Goal: Information Seeking & Learning: Learn about a topic

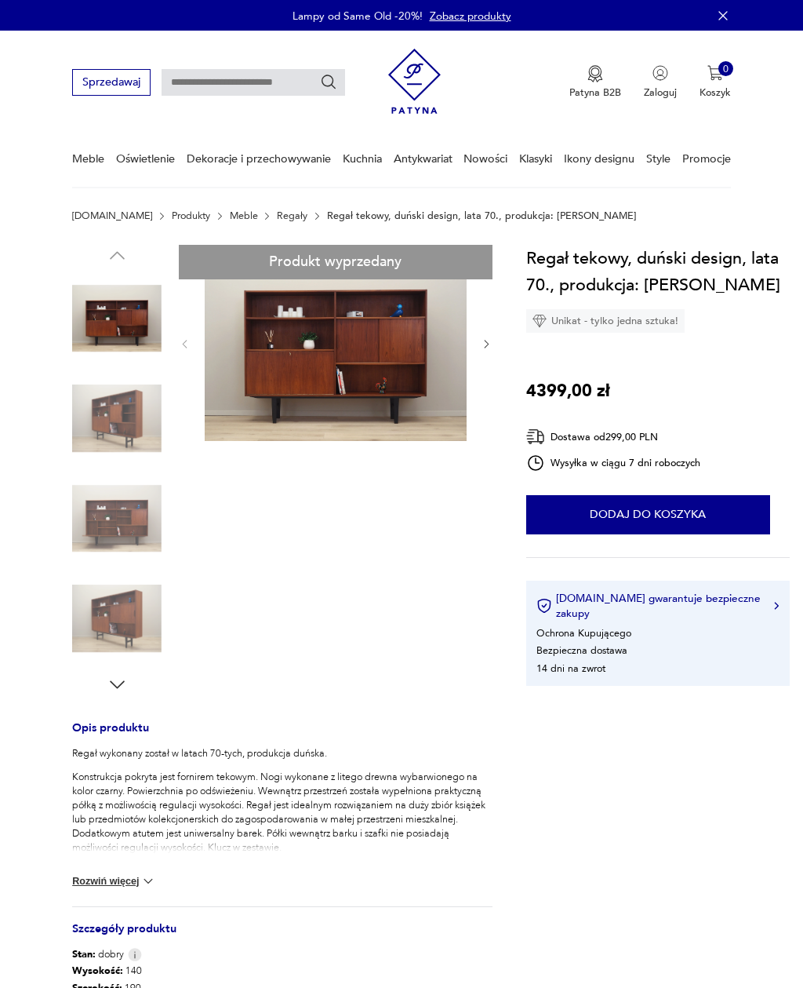
click at [277, 221] on link "Regały" at bounding box center [292, 215] width 31 height 11
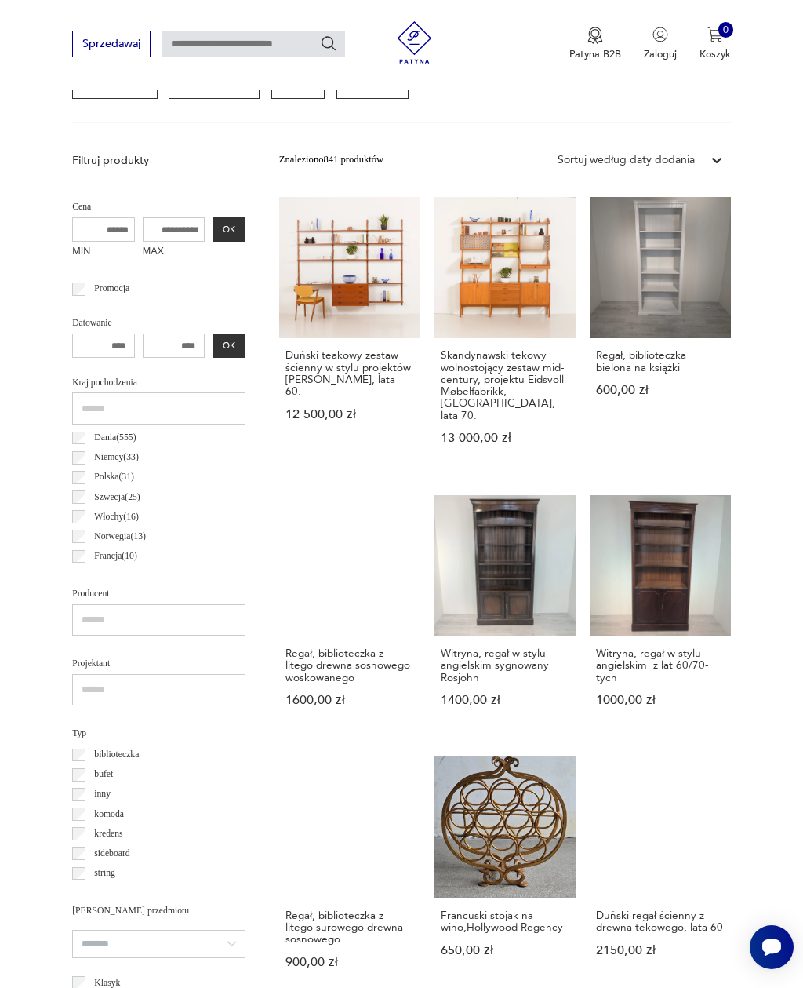
scroll to position [453, 0]
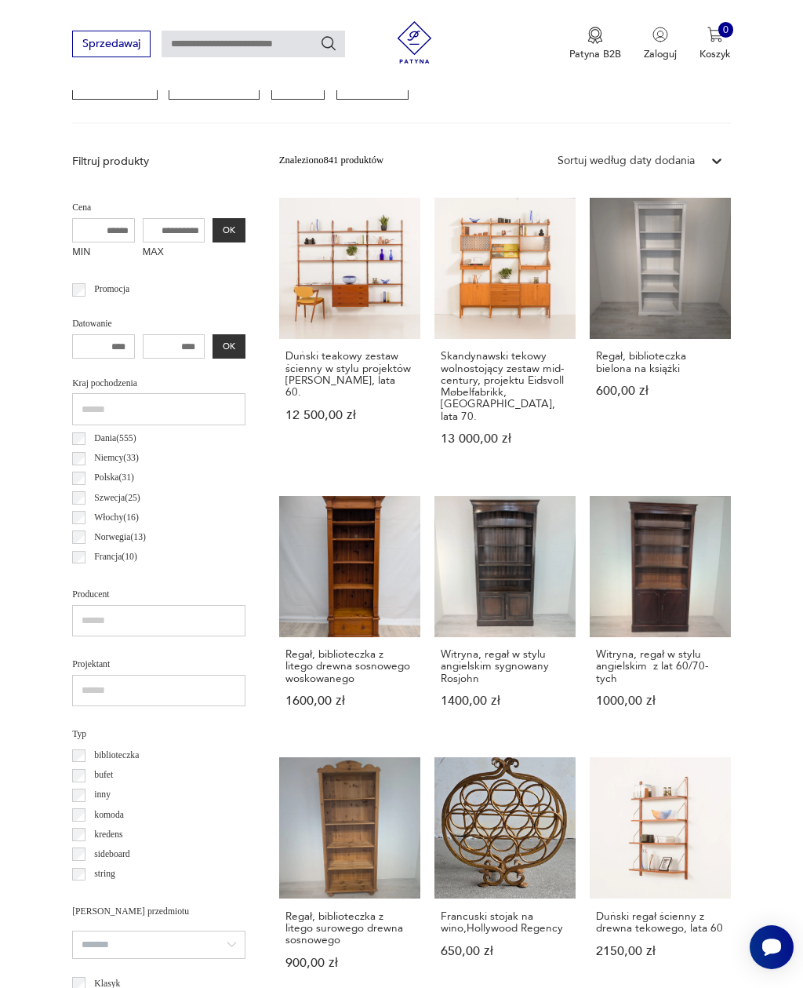
click at [88, 435] on label "Dania ( 555 )" at bounding box center [111, 438] width 51 height 20
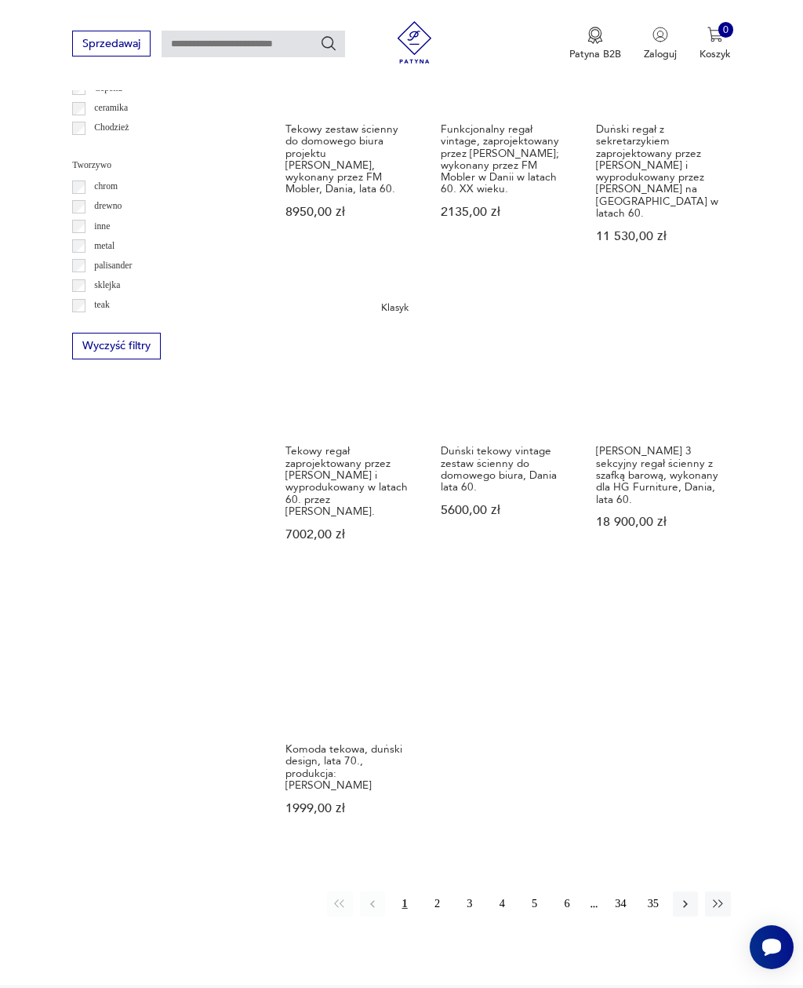
scroll to position [1714, 0]
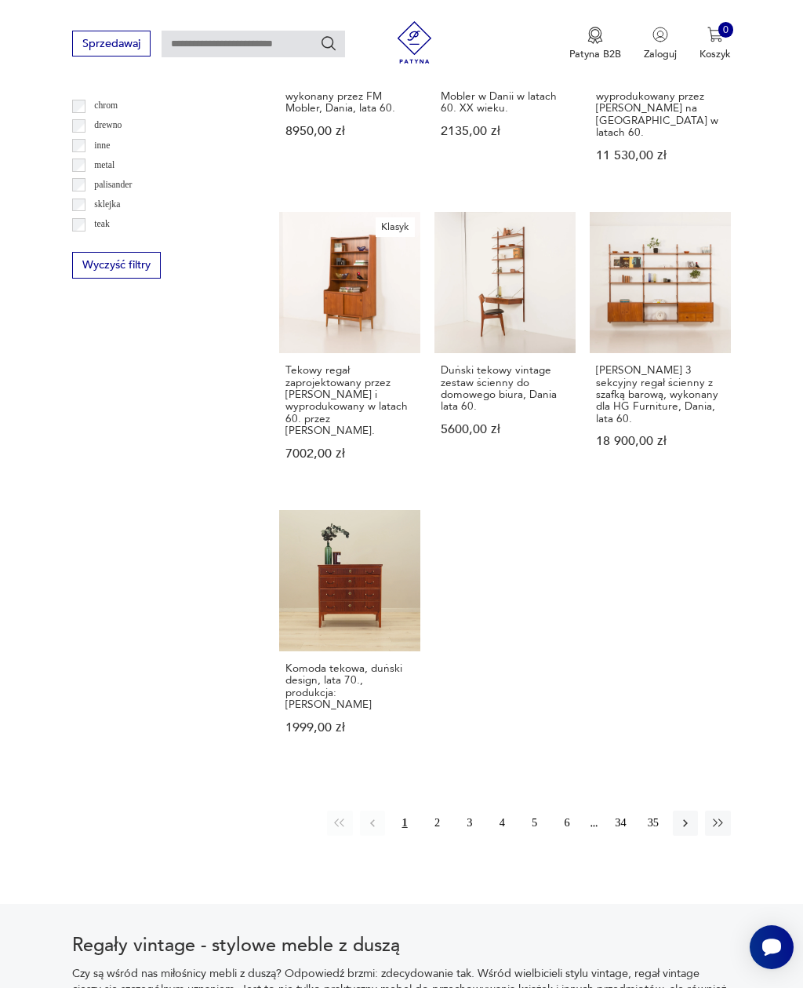
click at [684, 816] on icon "button" at bounding box center [686, 823] width 14 height 14
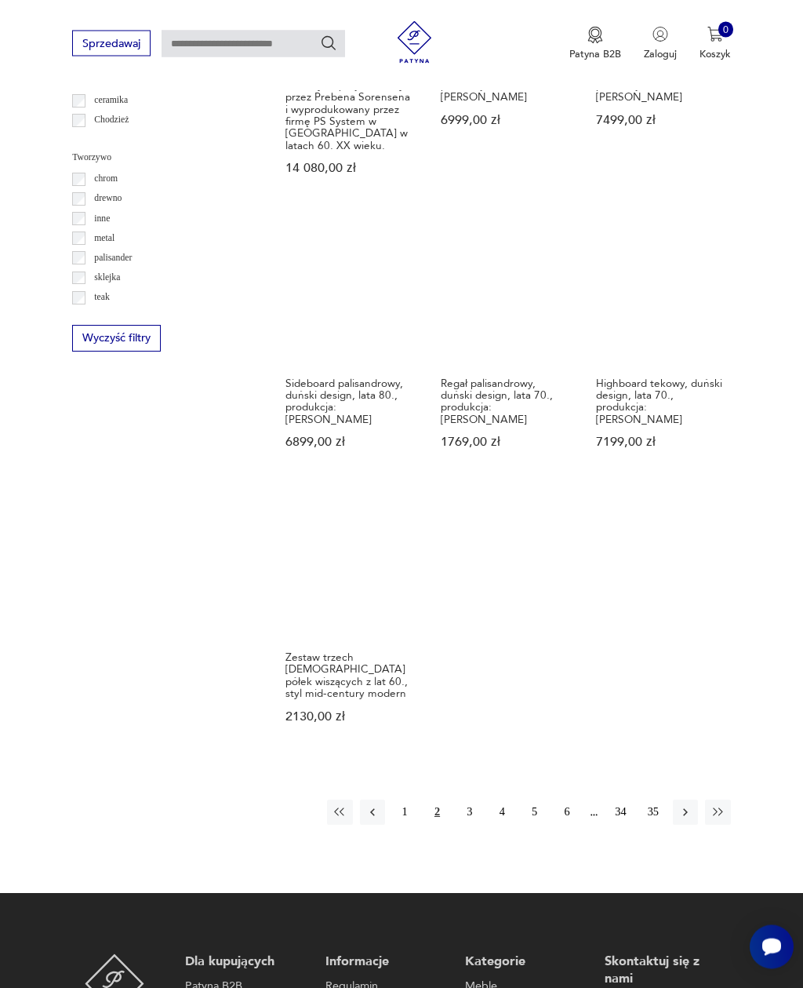
scroll to position [1760, 0]
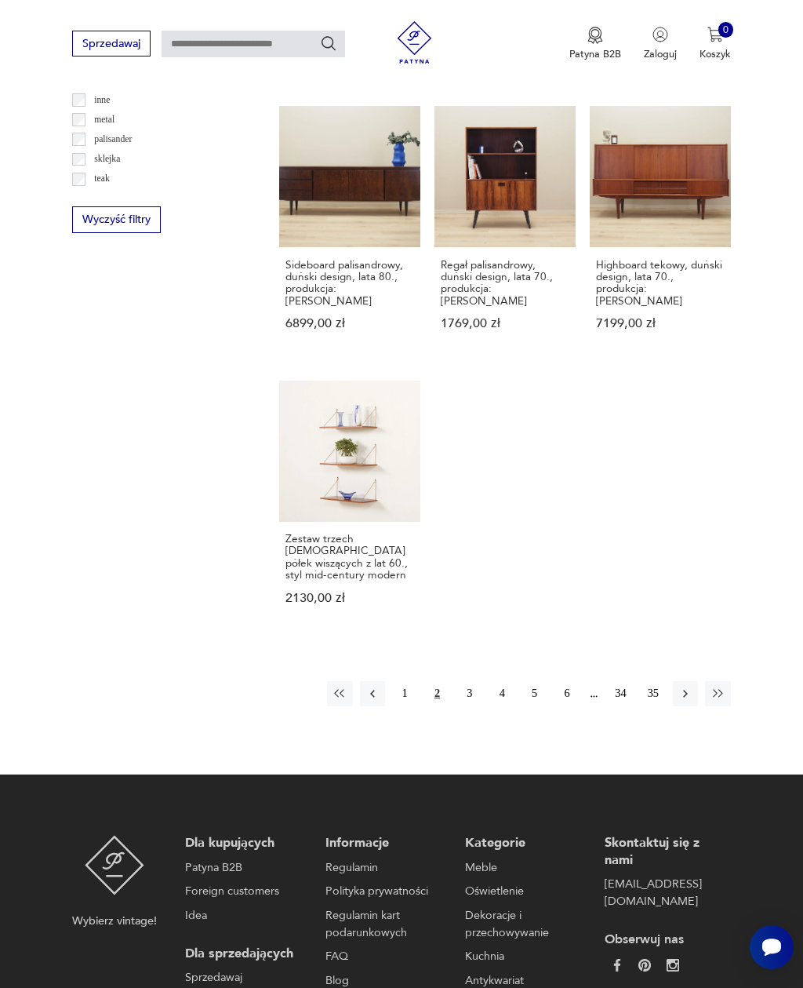
click at [683, 706] on button "button" at bounding box center [685, 693] width 25 height 25
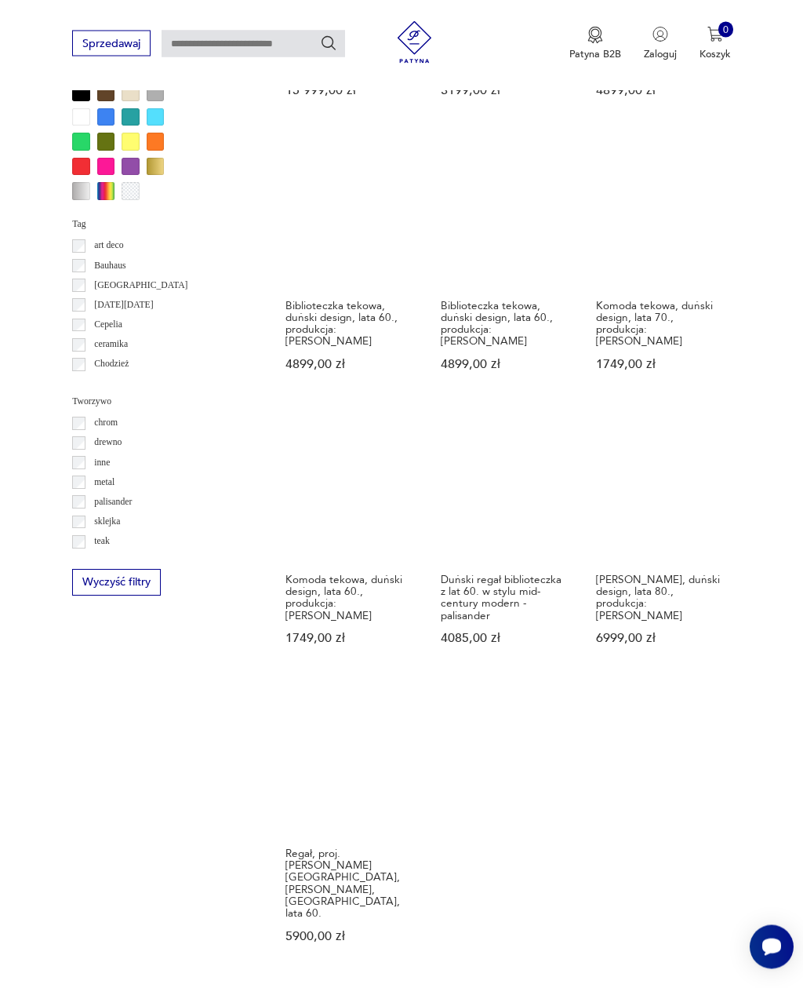
scroll to position [1627, 0]
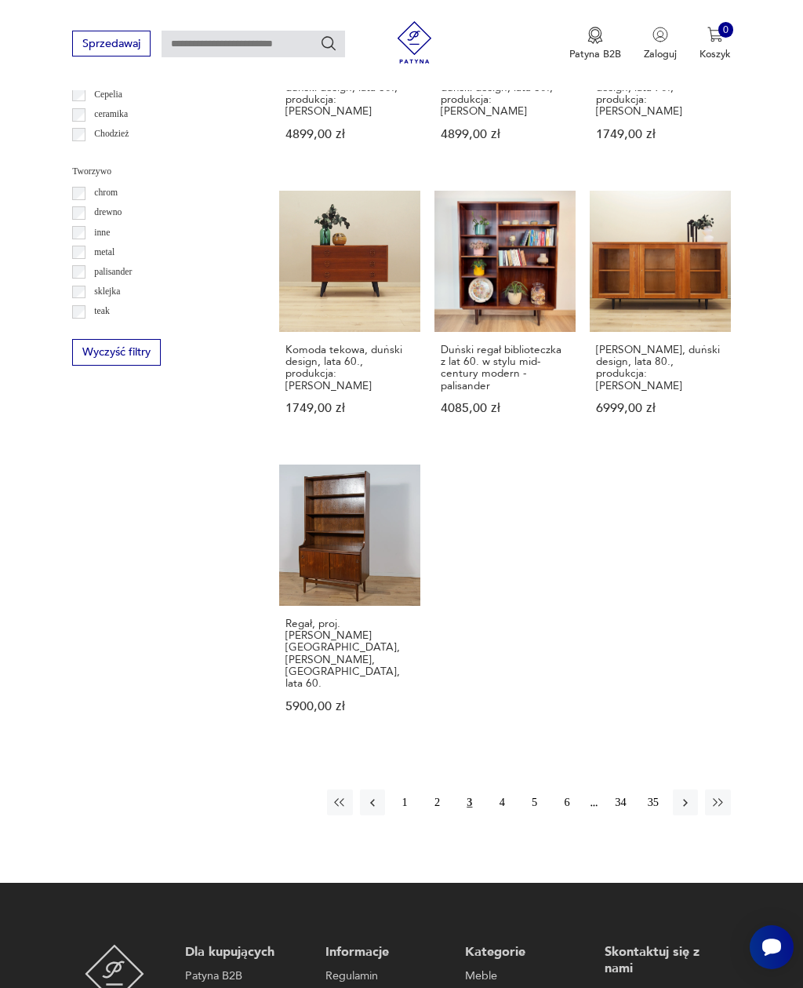
click at [682, 789] on button "button" at bounding box center [685, 801] width 25 height 25
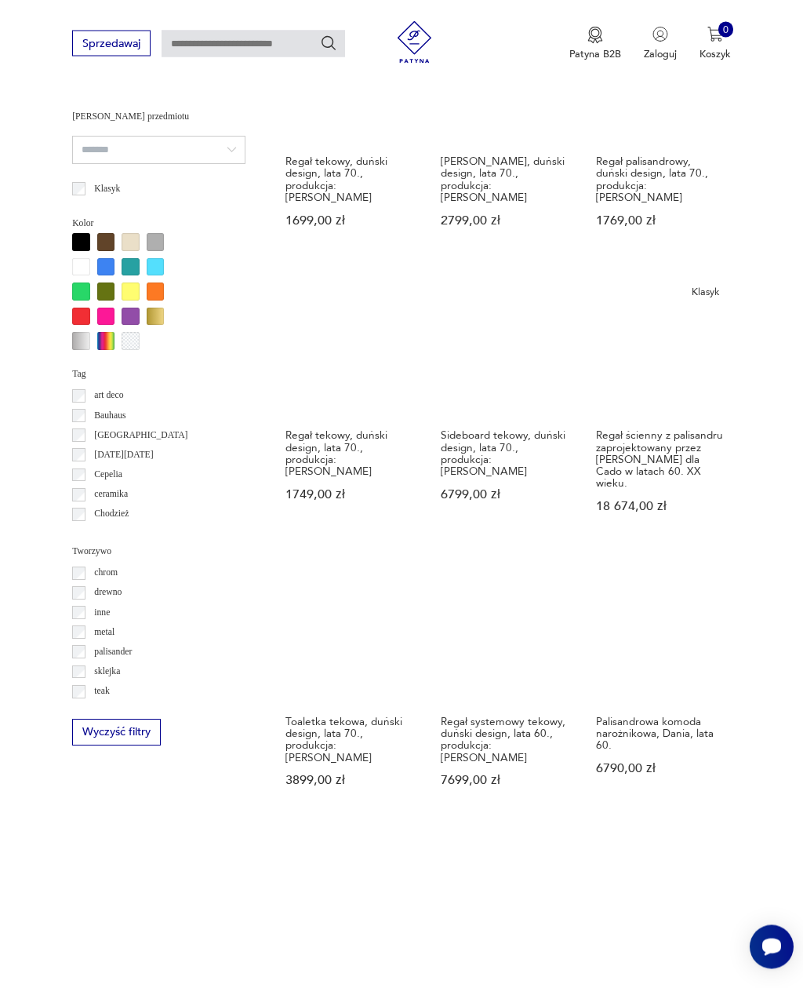
scroll to position [1381, 0]
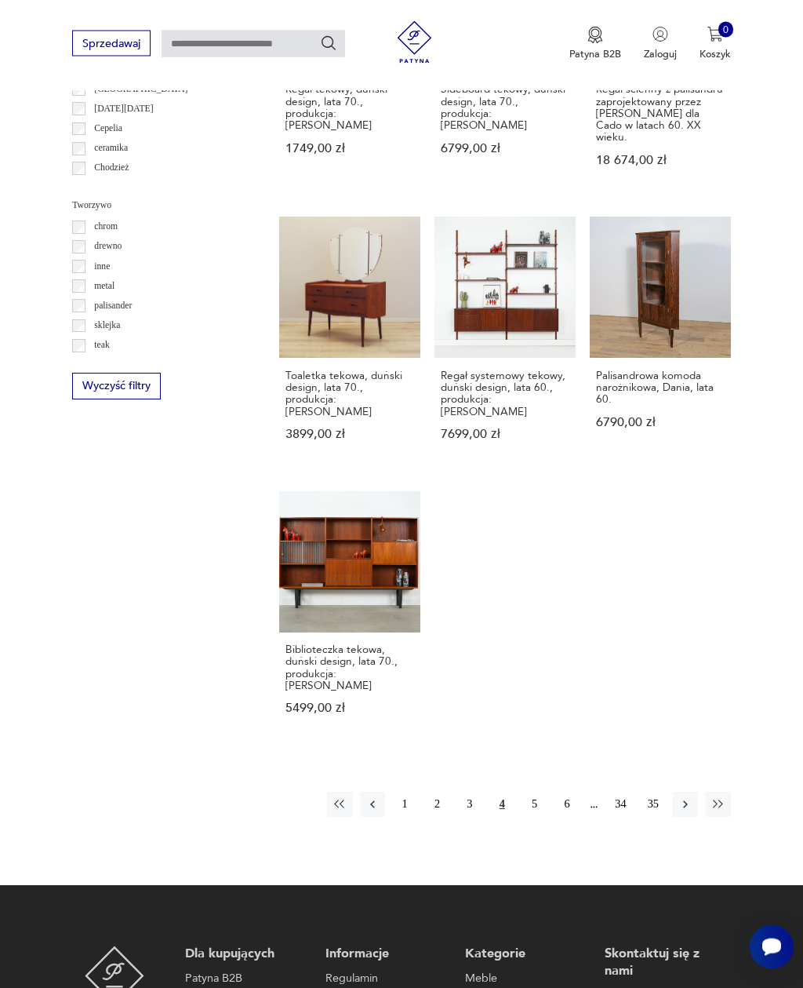
click at [686, 812] on icon "button" at bounding box center [686, 805] width 14 height 14
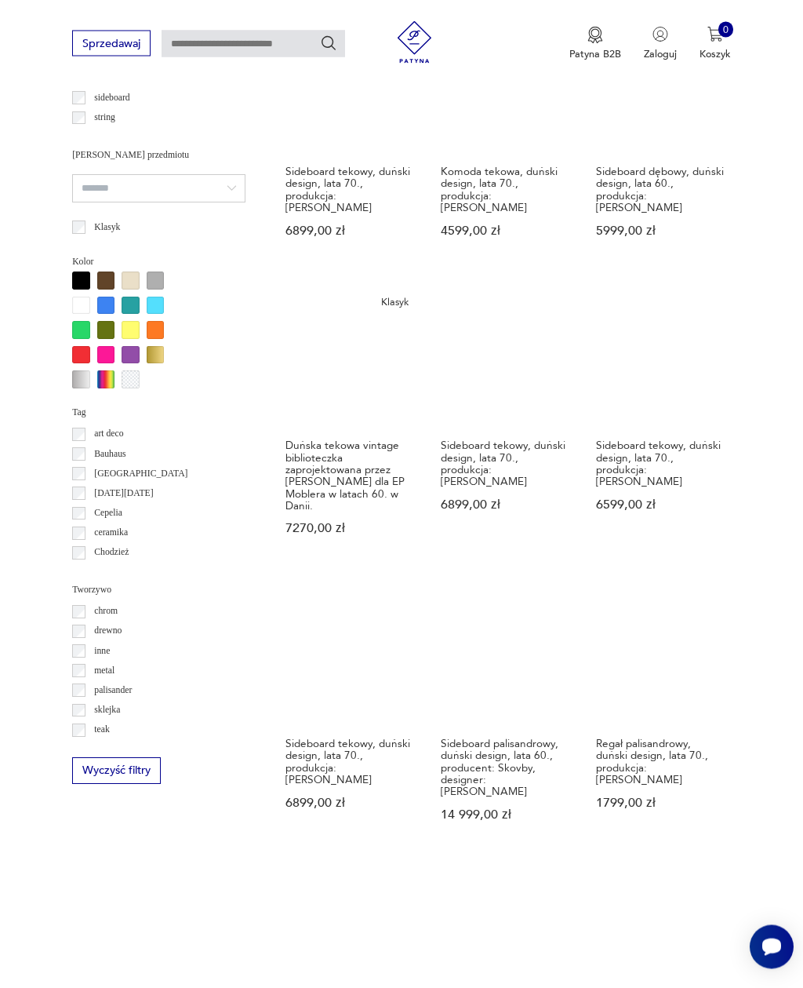
scroll to position [1285, 0]
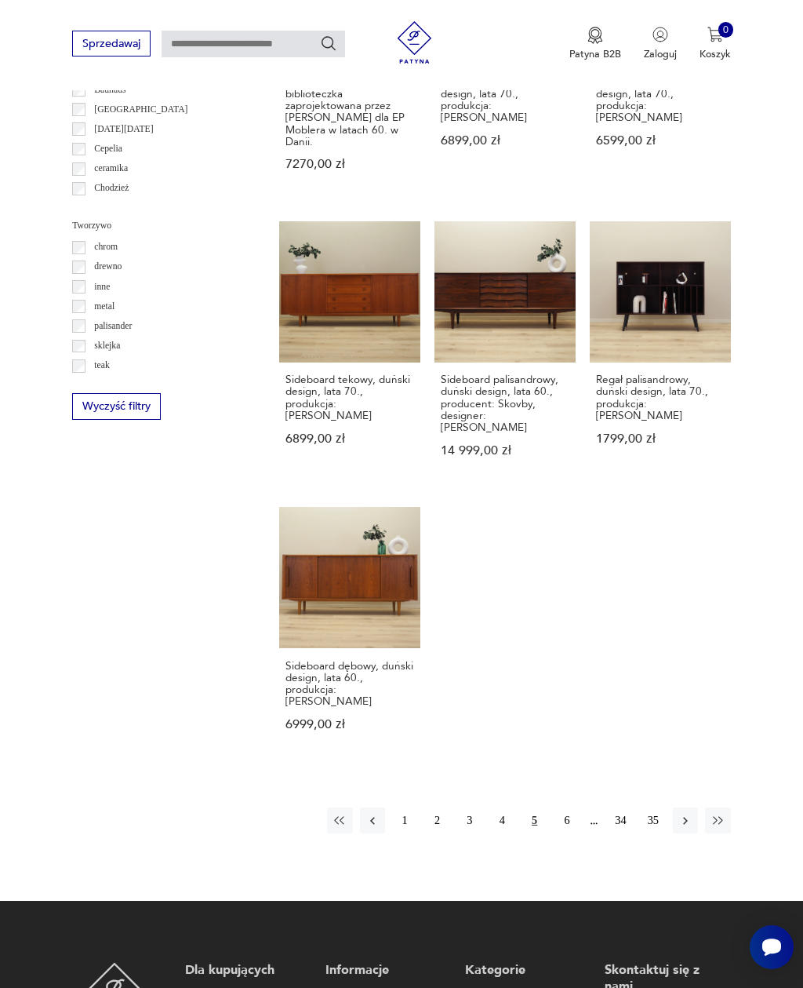
click at [679, 816] on button "button" at bounding box center [685, 819] width 25 height 25
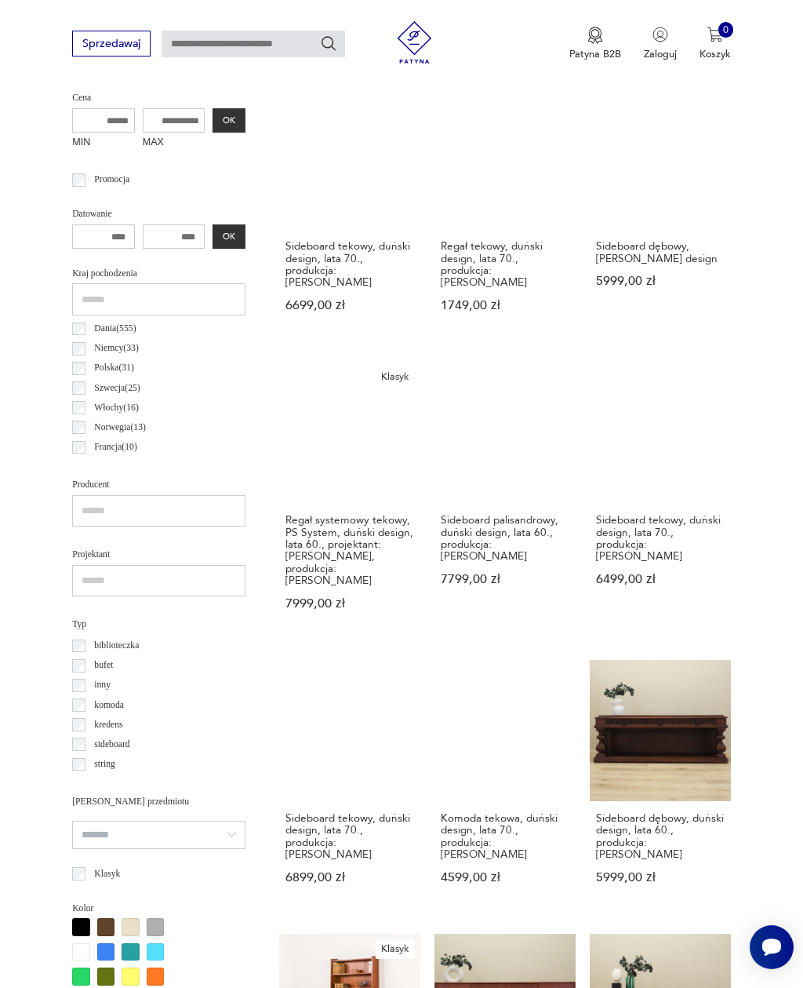
scroll to position [363, 0]
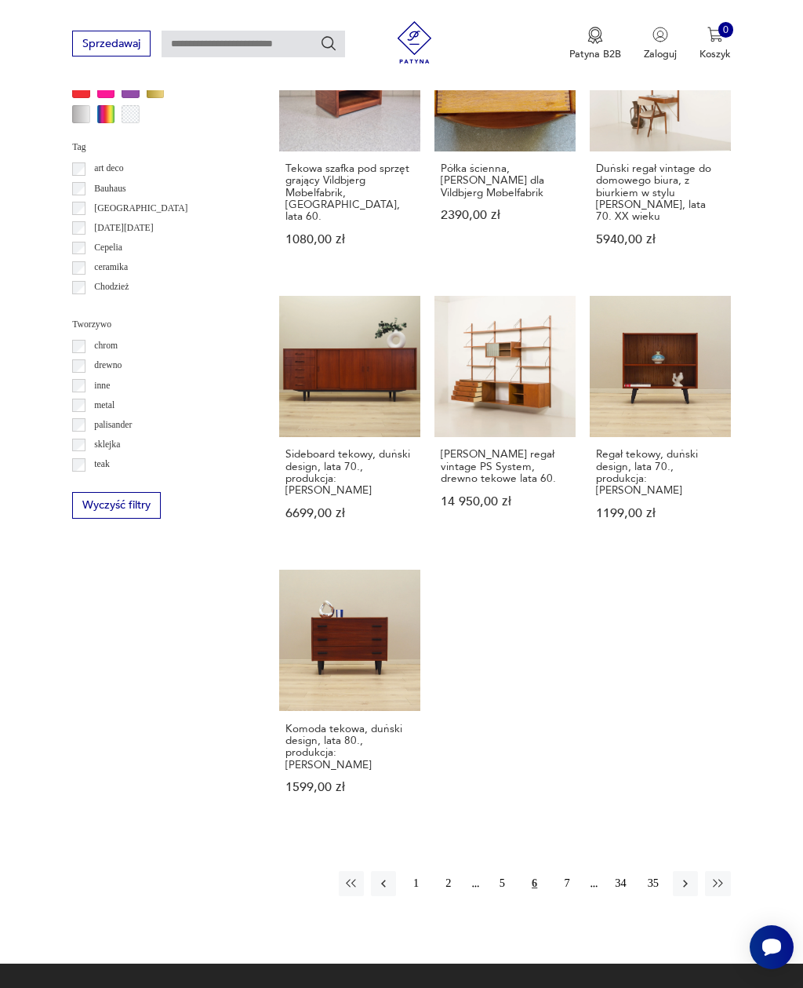
click at [689, 876] on icon "button" at bounding box center [686, 883] width 14 height 14
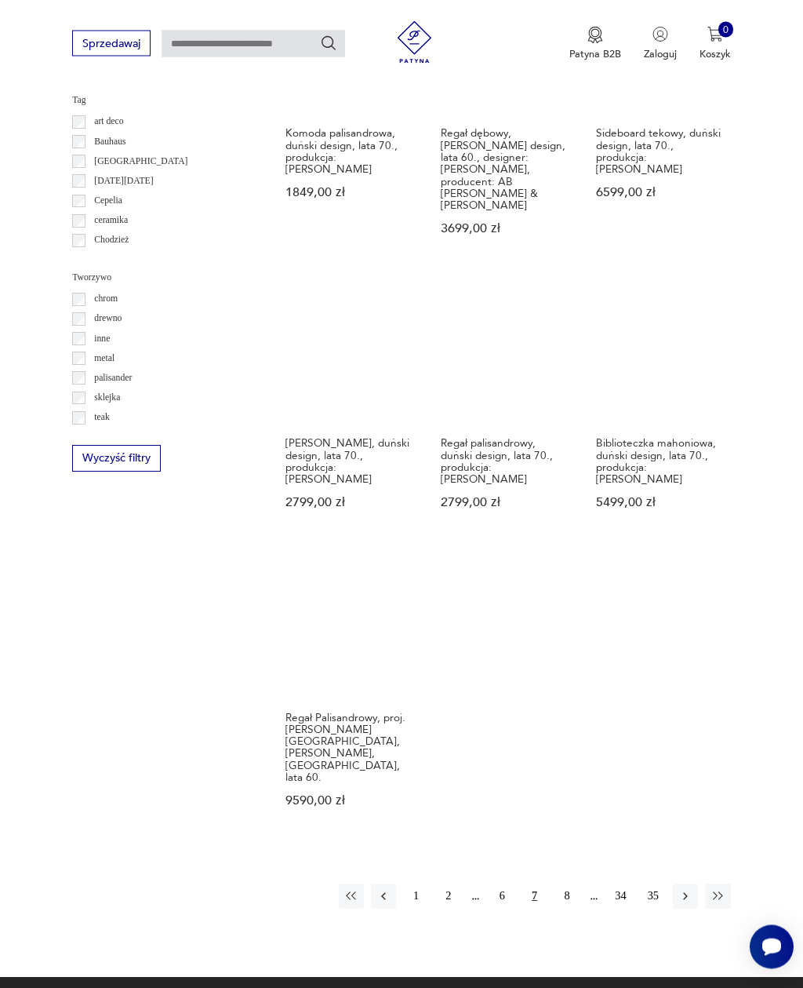
scroll to position [1616, 0]
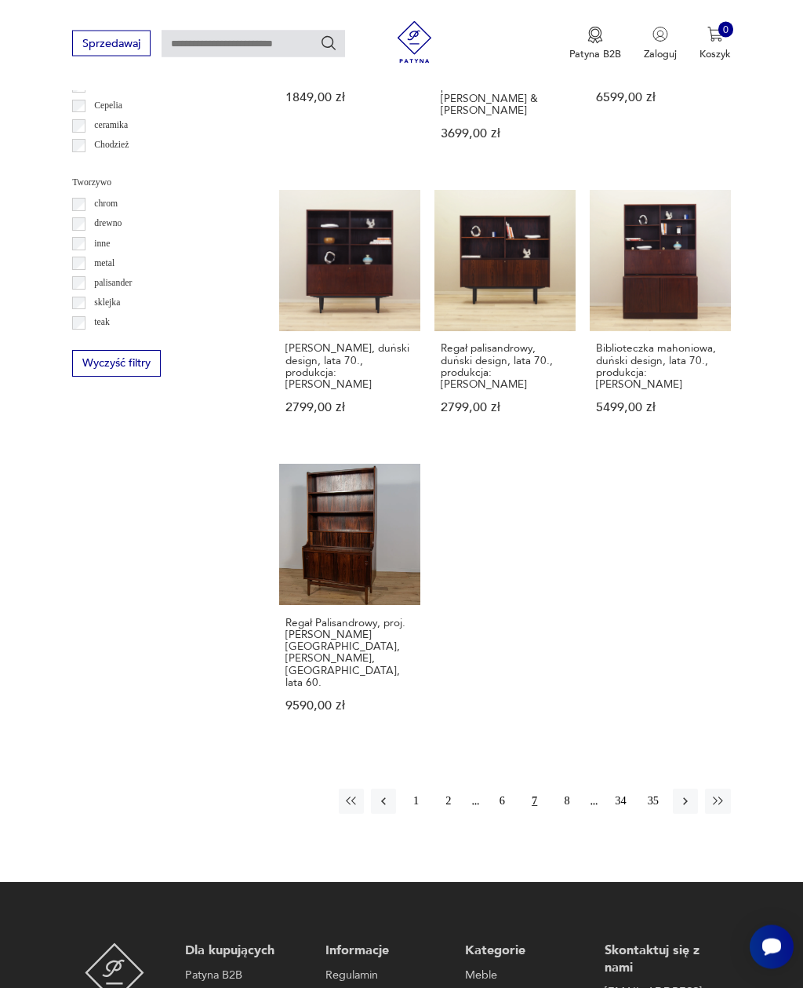
click at [684, 797] on icon "button" at bounding box center [685, 801] width 5 height 8
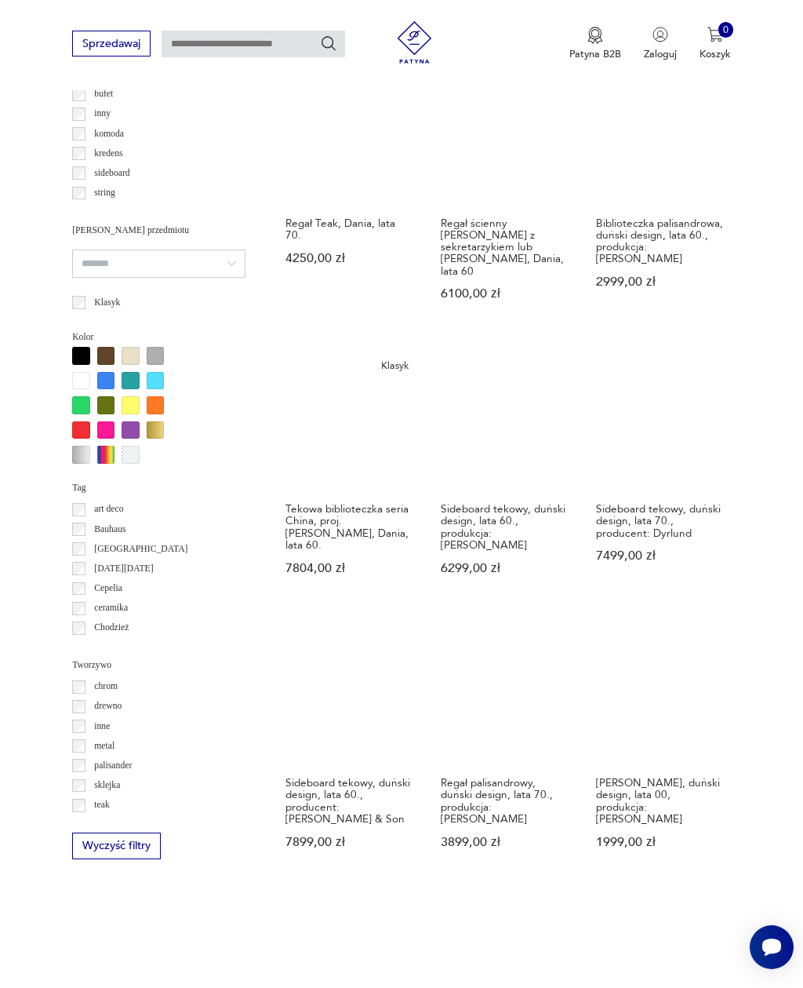
scroll to position [976, 0]
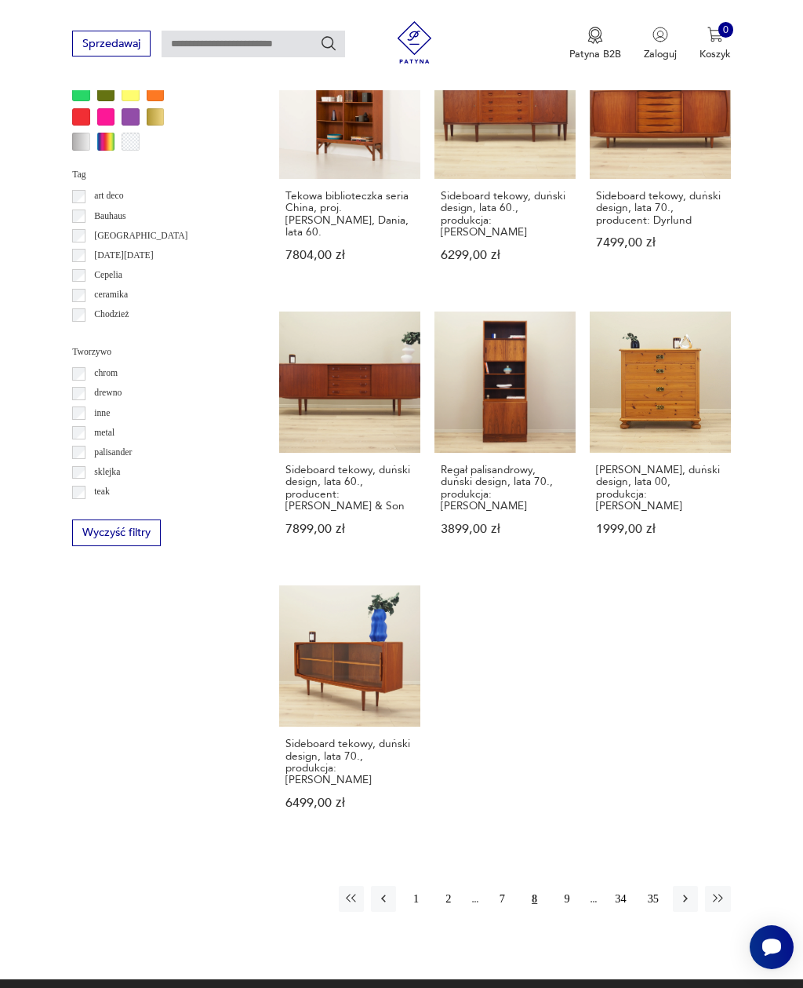
click at [687, 891] on icon "button" at bounding box center [686, 898] width 14 height 14
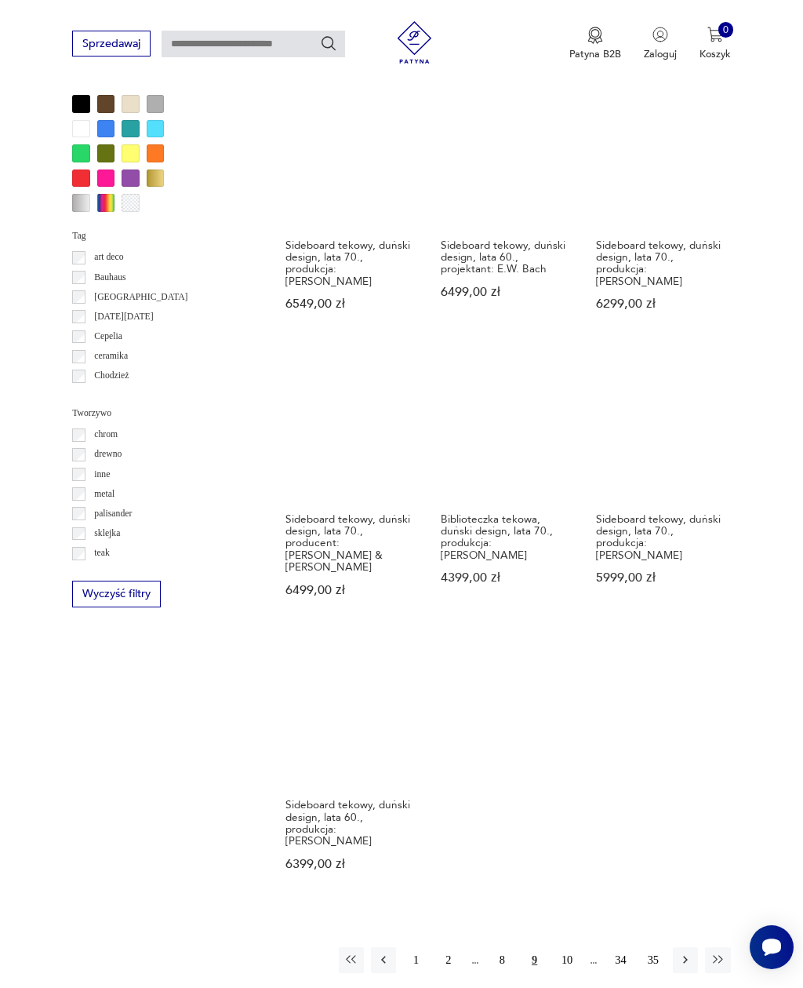
scroll to position [1459, 0]
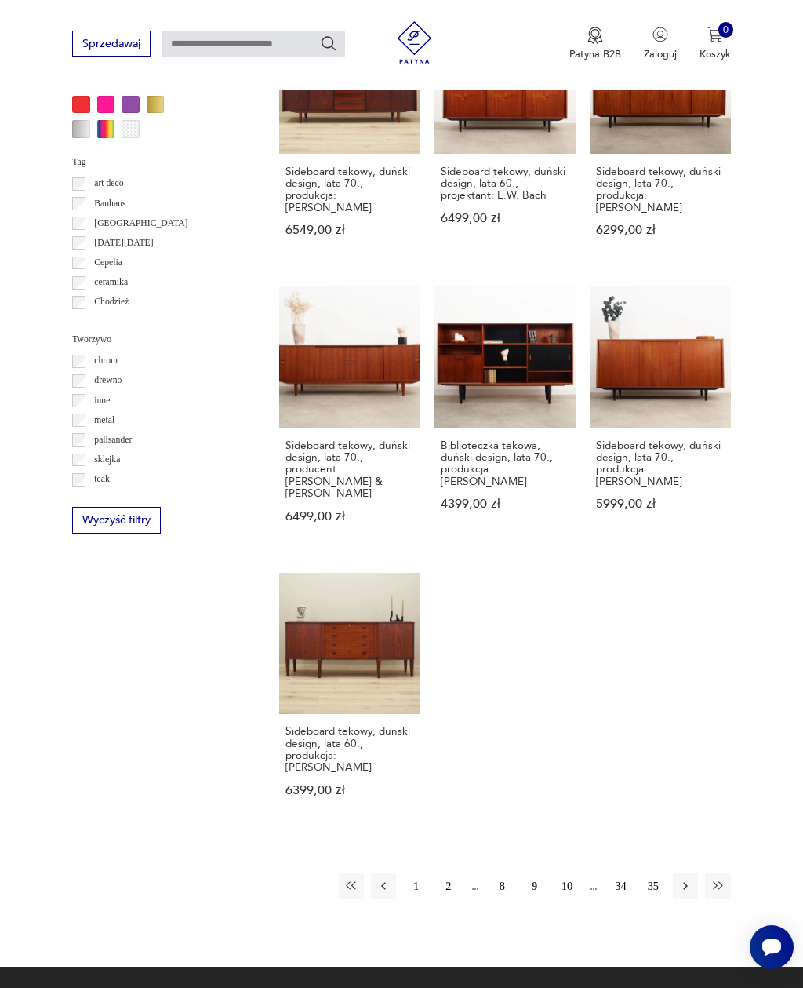
click at [686, 898] on button "button" at bounding box center [685, 885] width 25 height 25
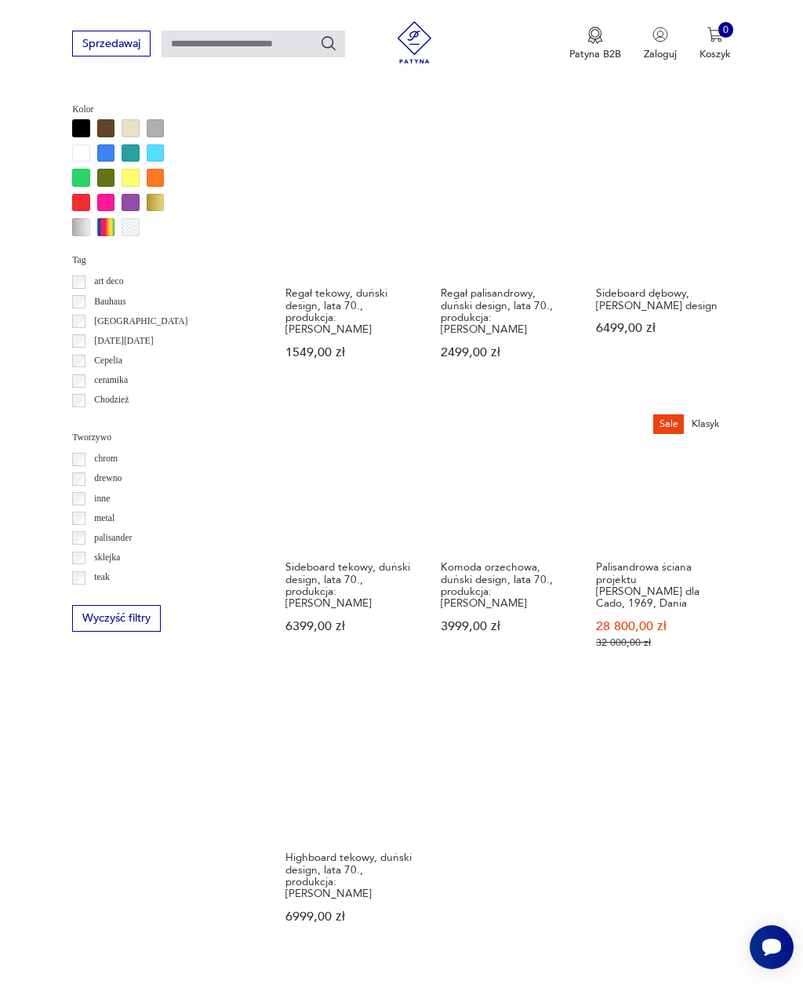
scroll to position [1419, 0]
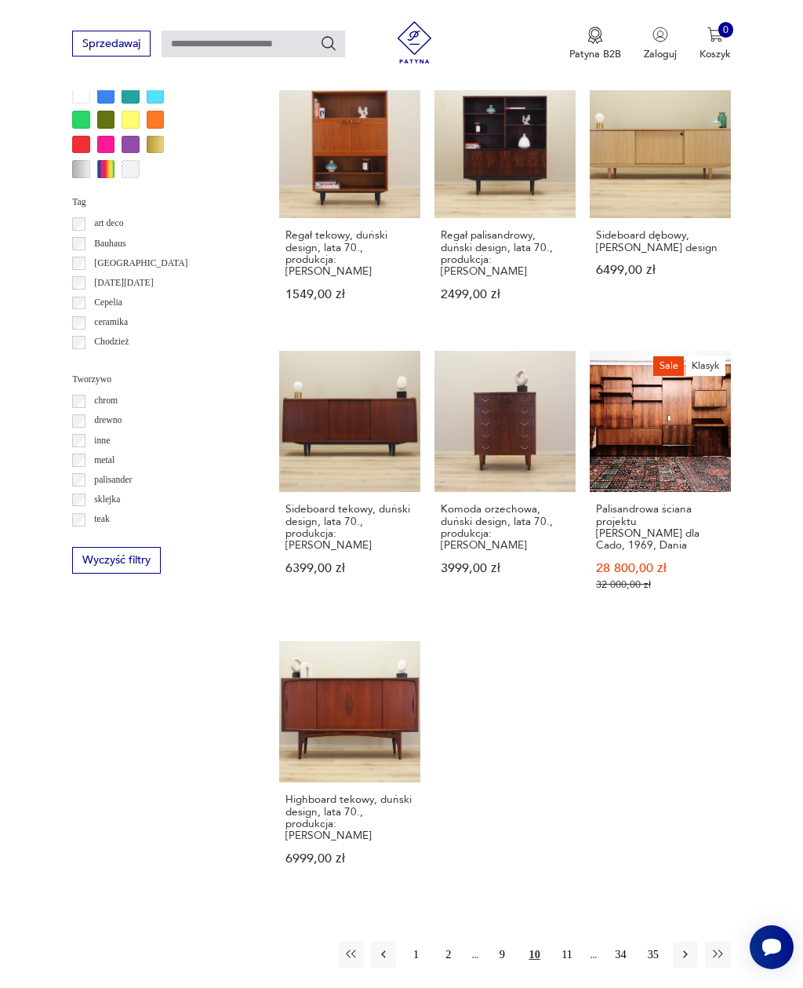
click at [683, 957] on icon "button" at bounding box center [686, 954] width 14 height 14
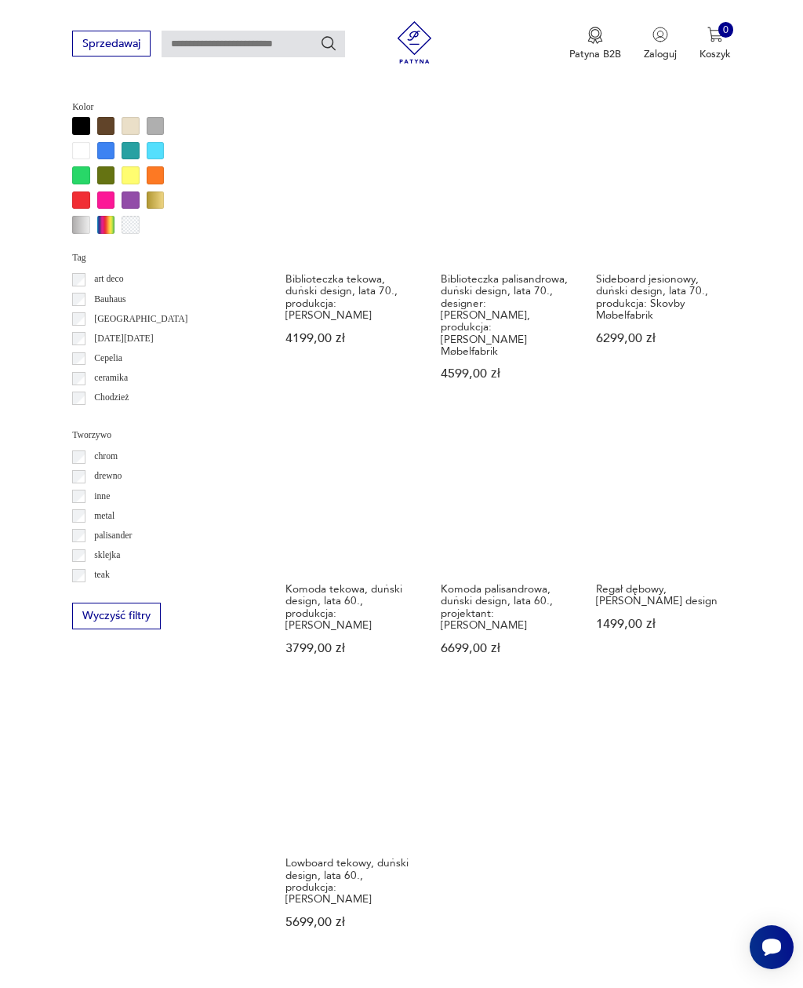
scroll to position [1598, 0]
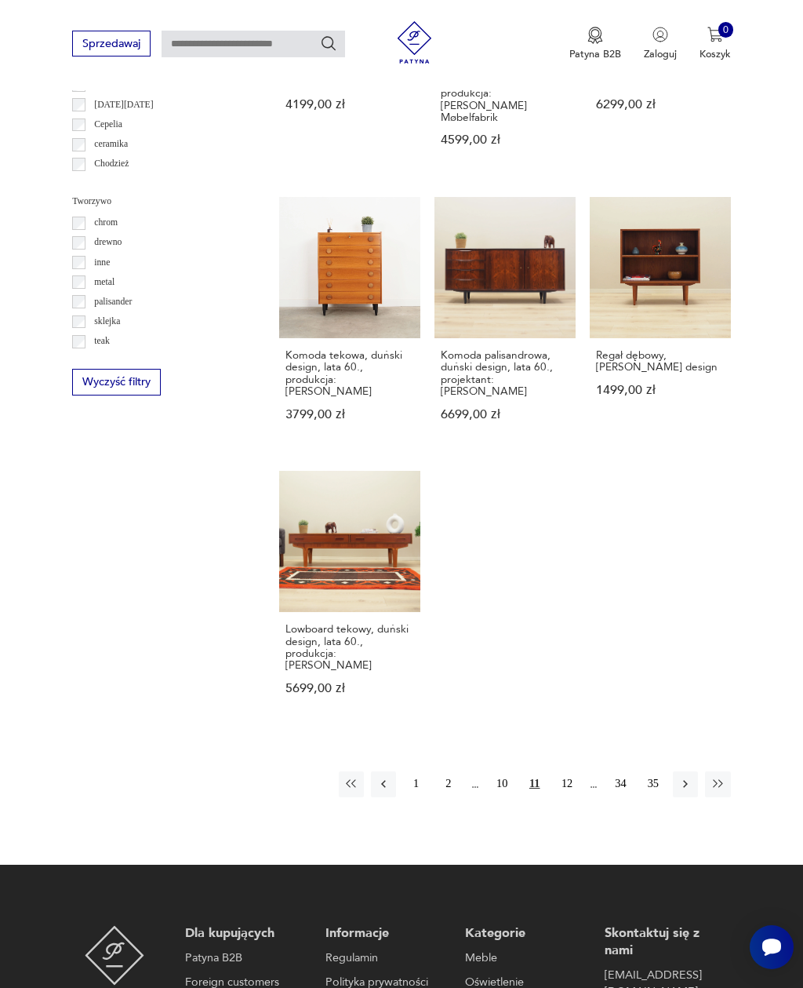
click at [684, 777] on icon "button" at bounding box center [686, 784] width 14 height 14
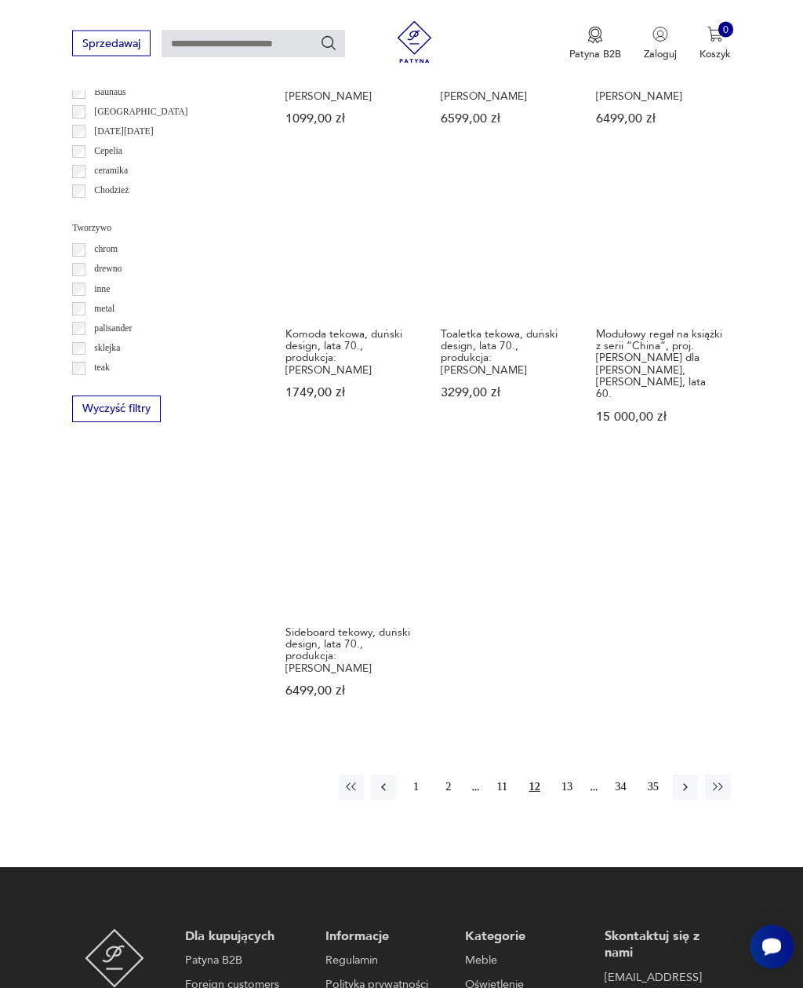
scroll to position [1616, 0]
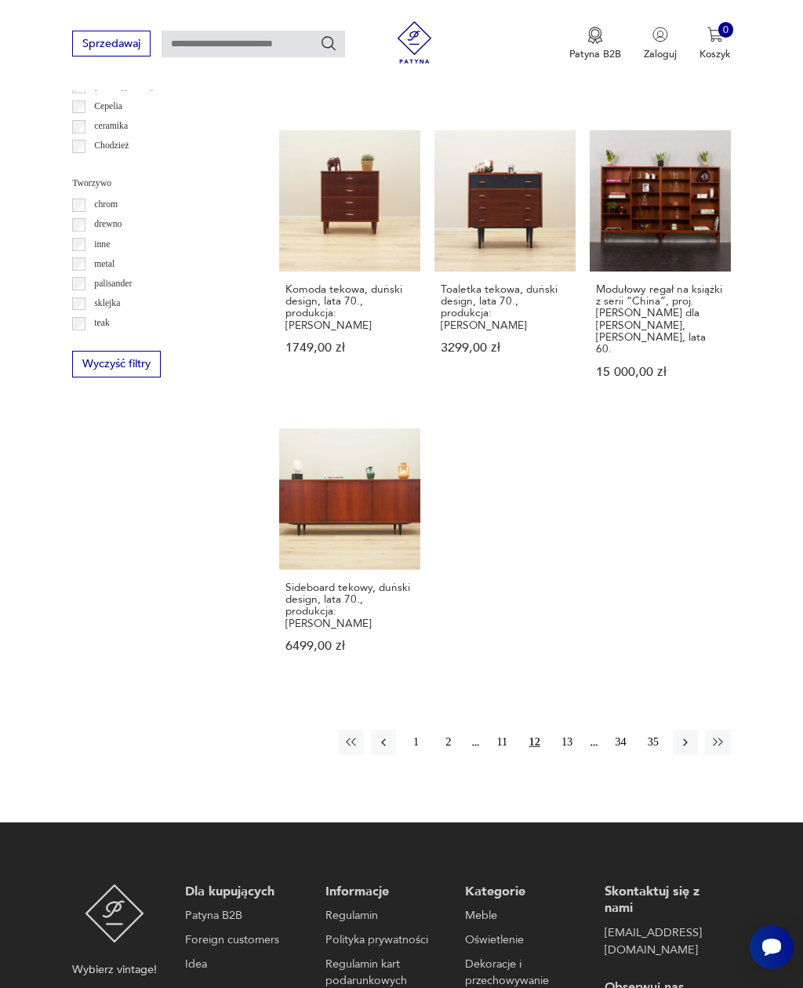
click at [689, 740] on icon "button" at bounding box center [686, 742] width 14 height 14
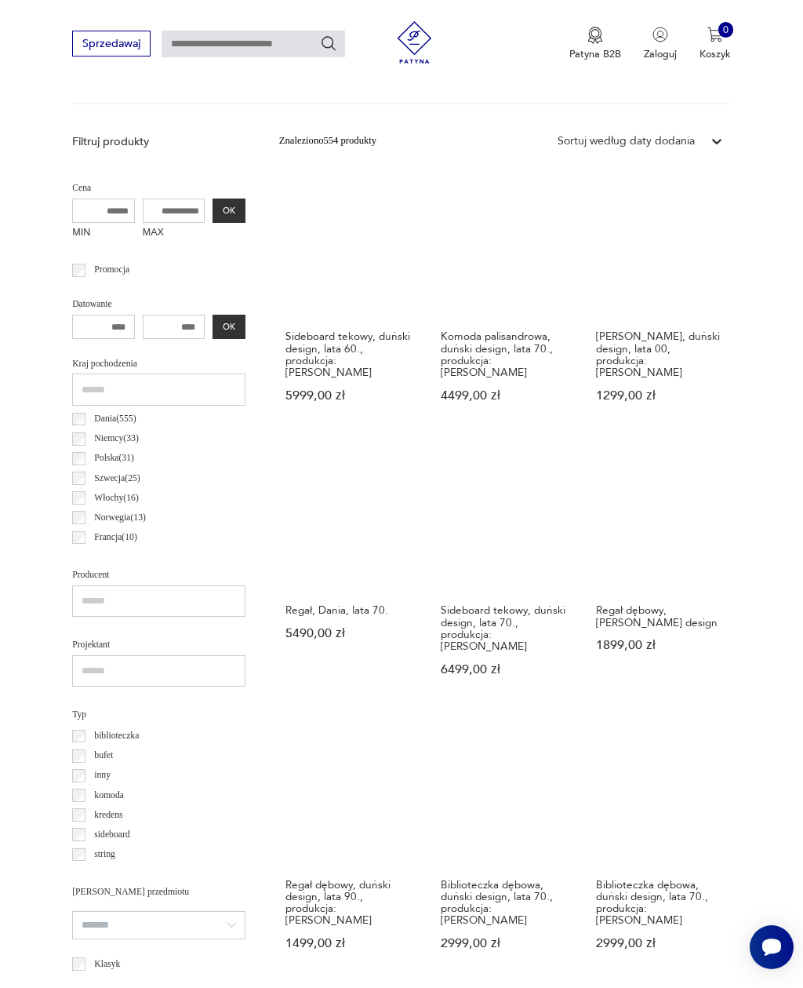
scroll to position [363, 0]
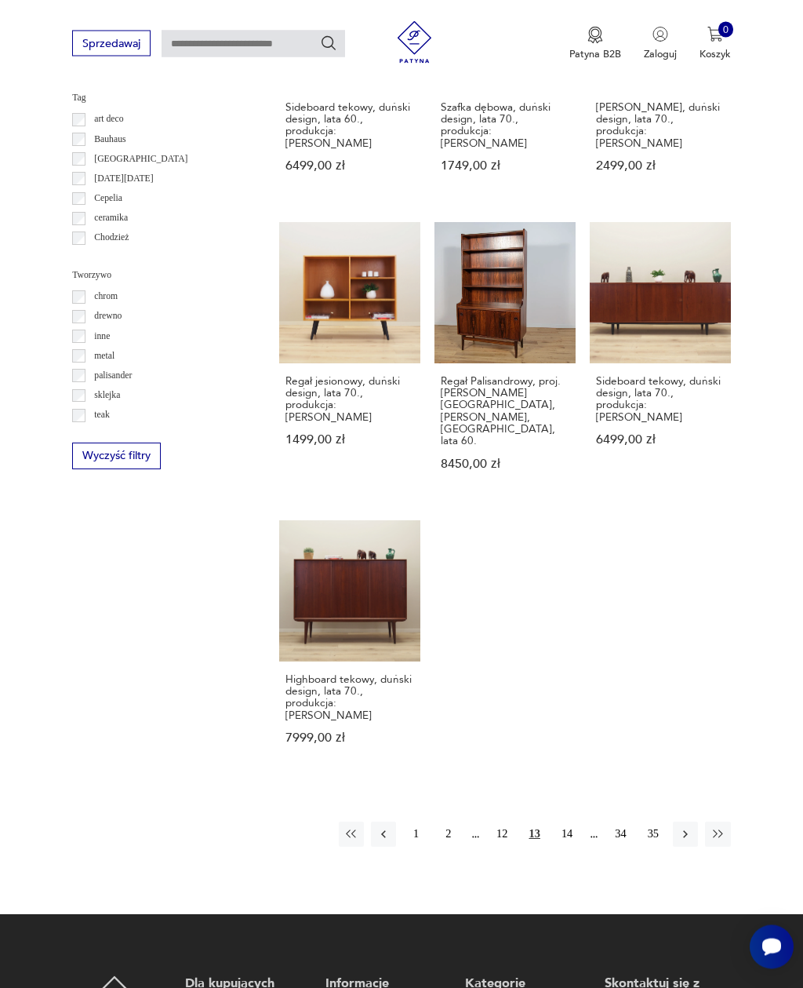
click at [691, 828] on icon "button" at bounding box center [686, 835] width 14 height 14
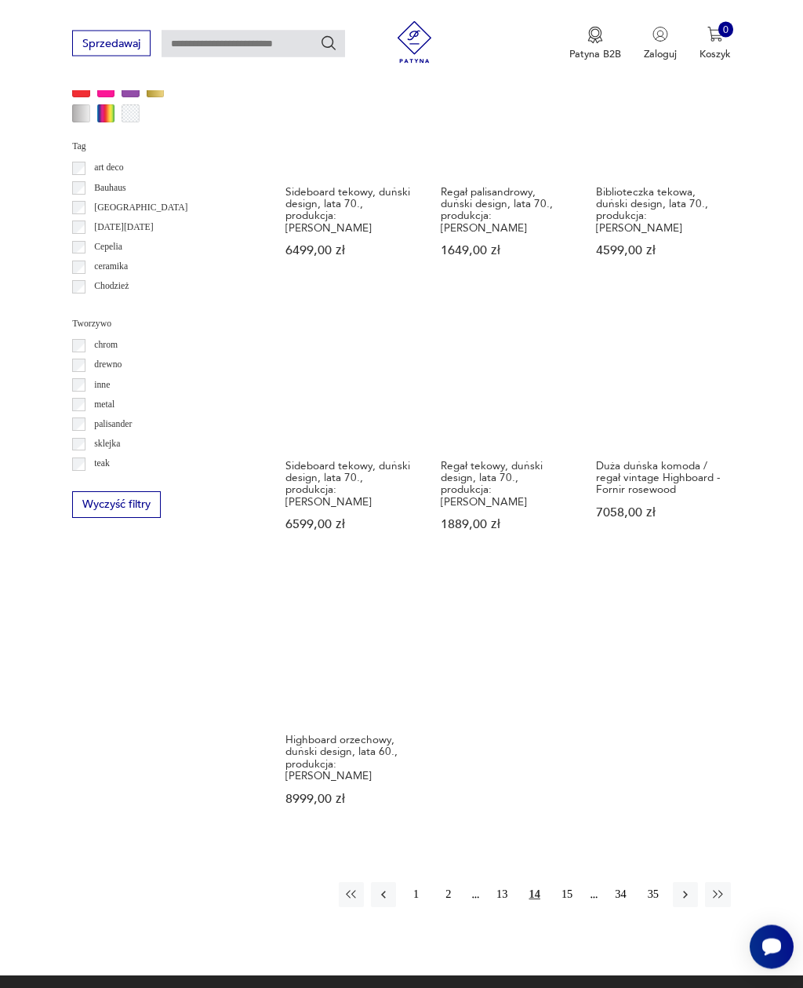
scroll to position [1538, 0]
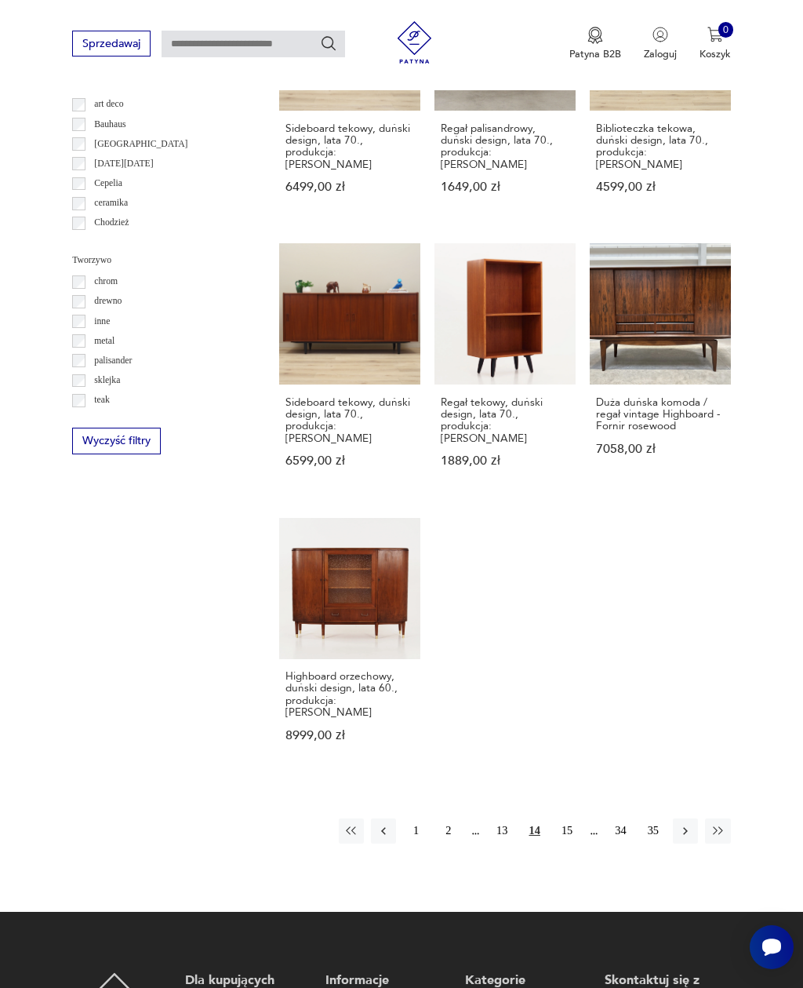
click at [685, 838] on icon "button" at bounding box center [686, 831] width 14 height 14
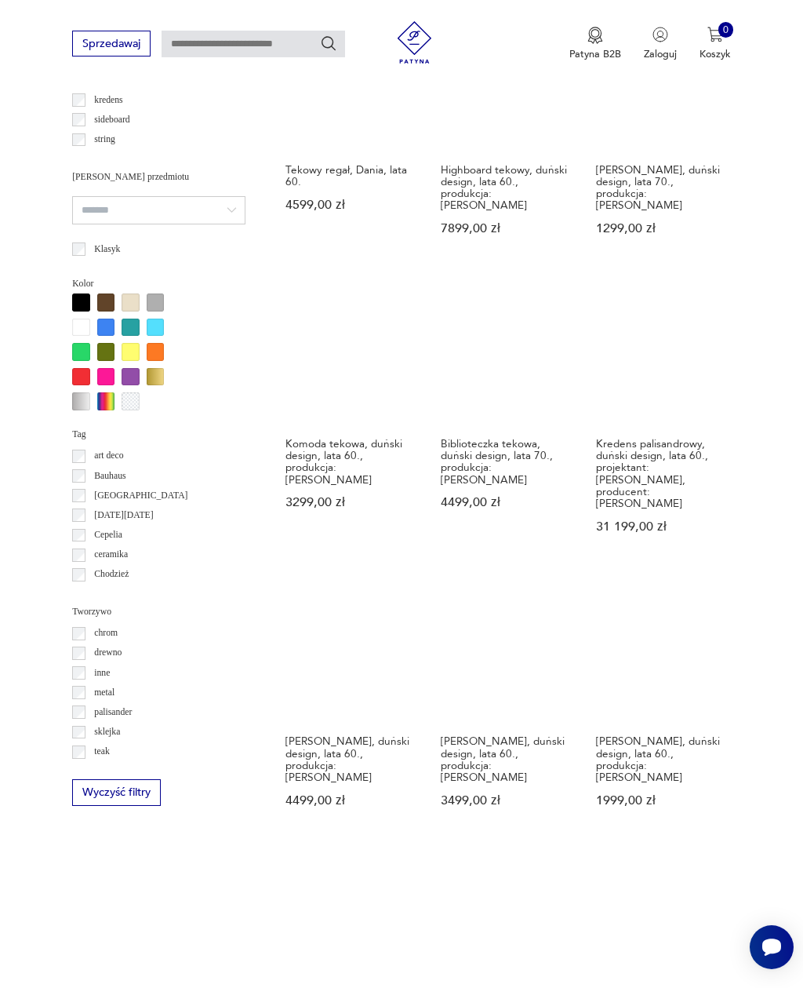
scroll to position [1433, 0]
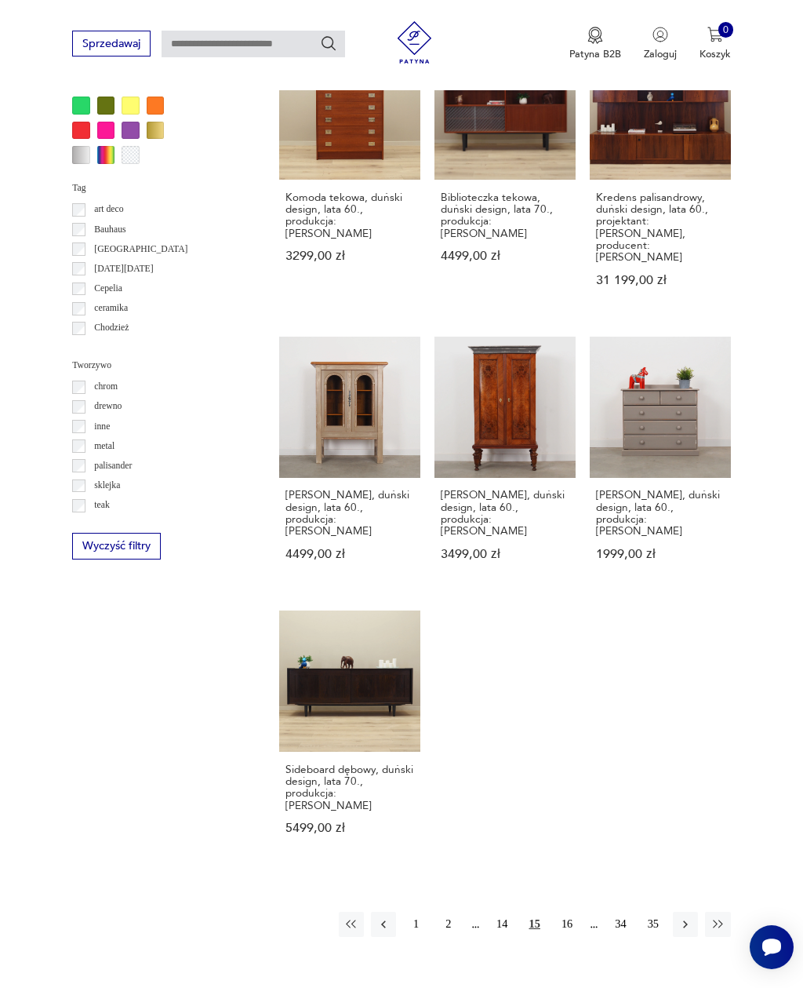
click at [686, 920] on icon "button" at bounding box center [686, 924] width 14 height 14
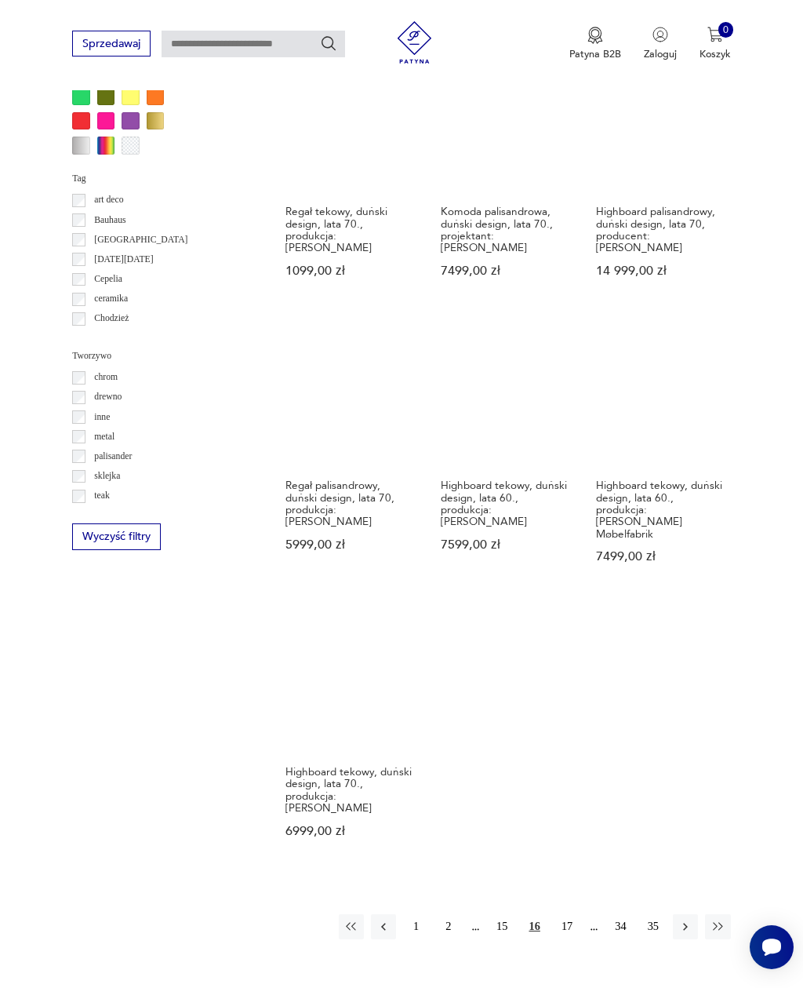
scroll to position [1466, 0]
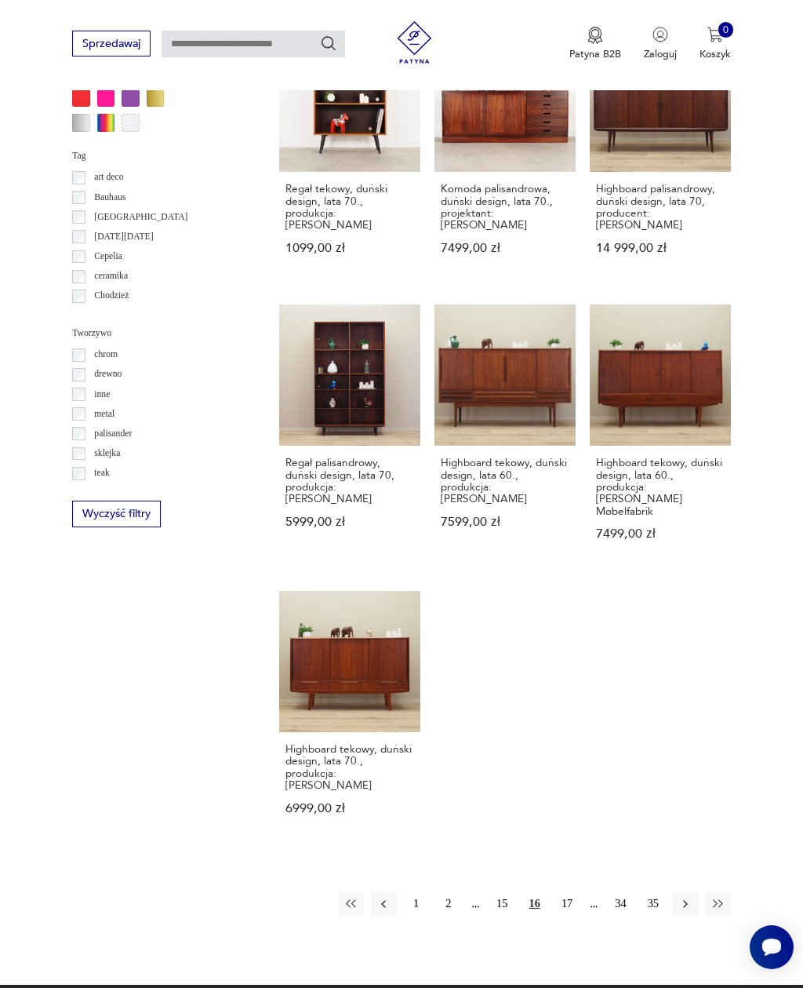
click at [682, 897] on icon "button" at bounding box center [686, 904] width 14 height 14
